Goal: Navigation & Orientation: Find specific page/section

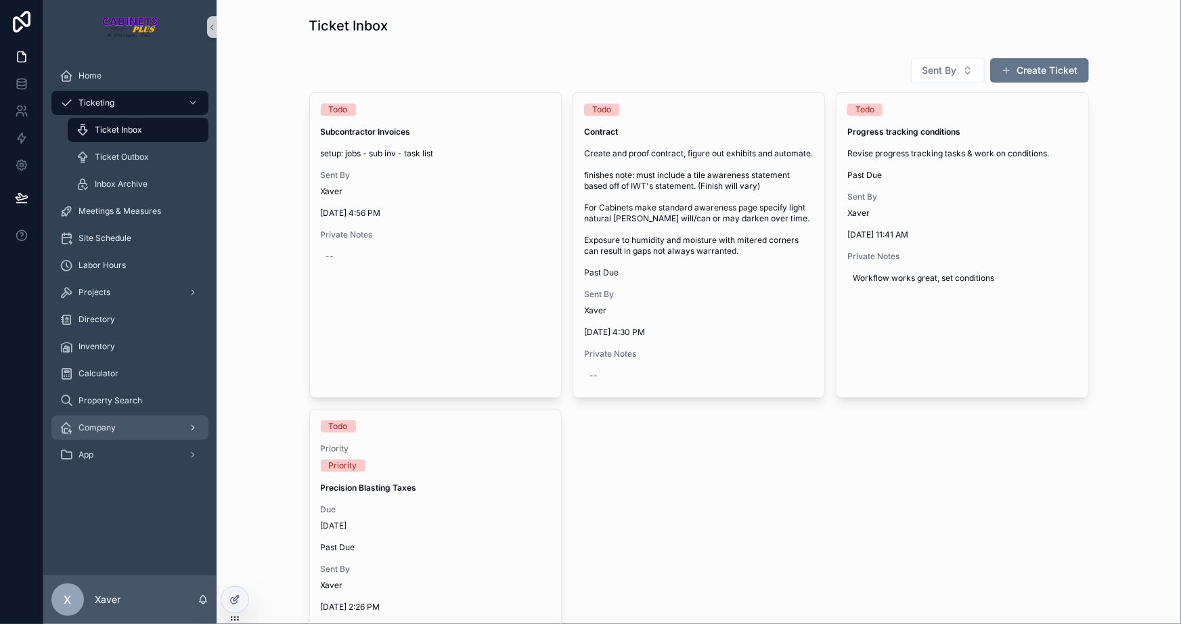
click at [74, 421] on div "Company" at bounding box center [130, 428] width 141 height 22
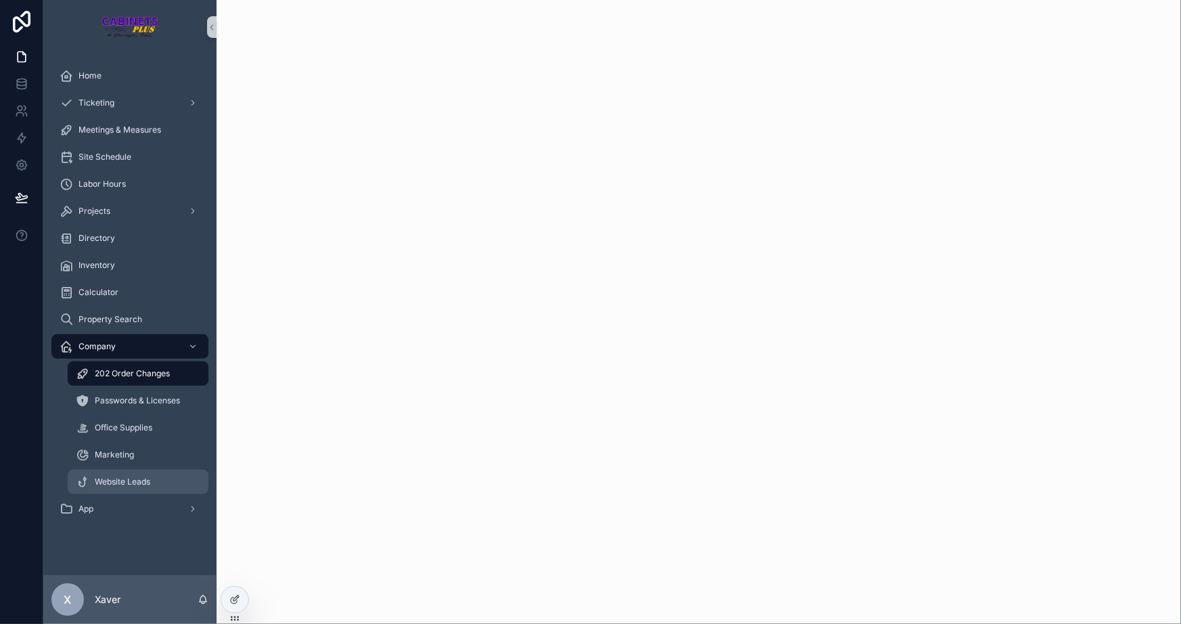
click at [142, 484] on span "Website Leads" at bounding box center [123, 482] width 56 height 11
